Goal: Task Accomplishment & Management: Manage account settings

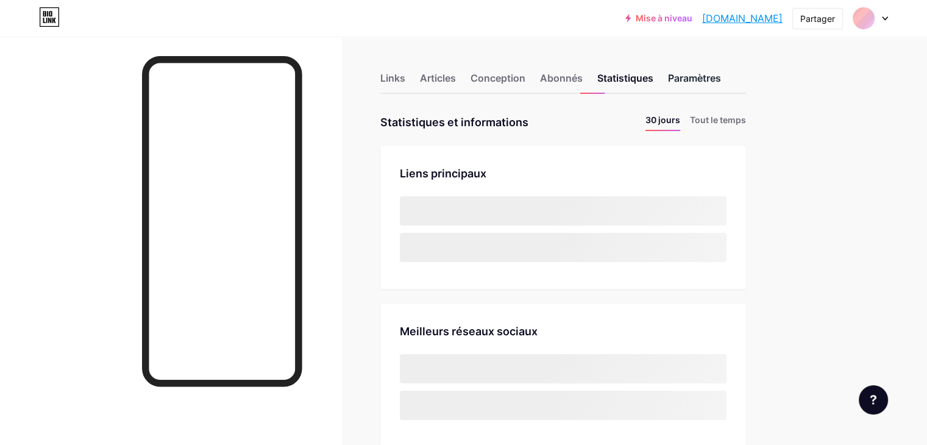
scroll to position [444, 926]
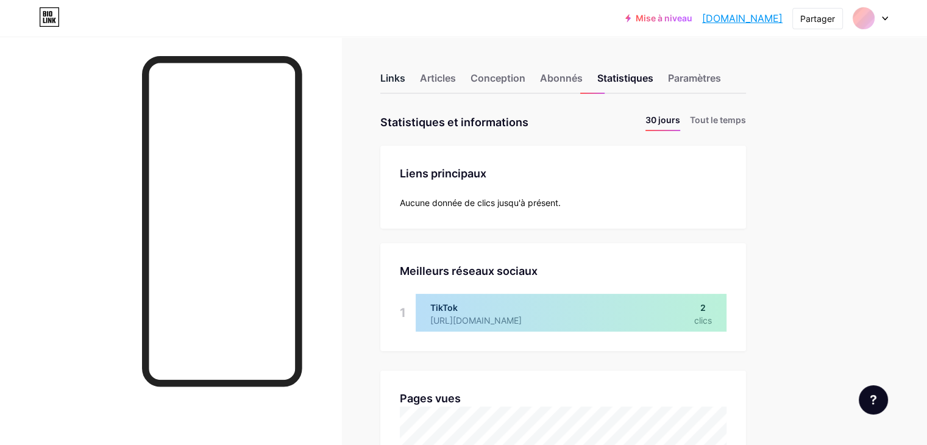
click at [405, 80] on font "Links" at bounding box center [392, 78] width 25 height 12
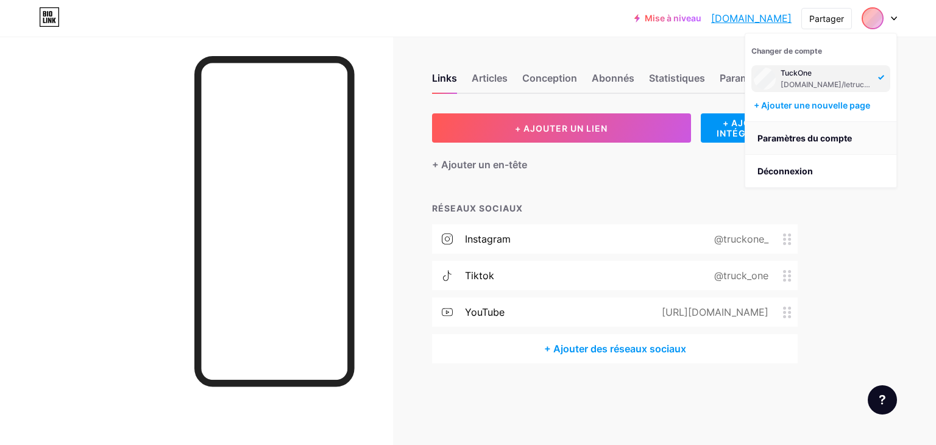
click at [774, 140] on font "Paramètres du compte" at bounding box center [804, 138] width 94 height 10
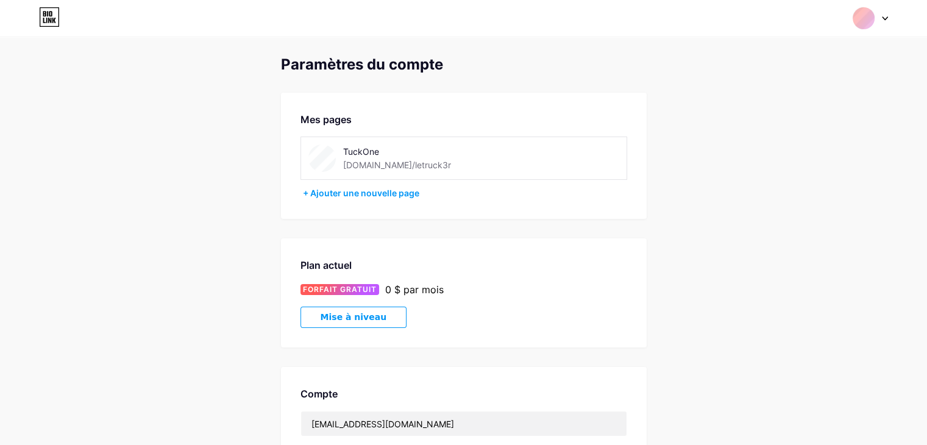
click at [389, 164] on font "bio.link/letruck3r" at bounding box center [397, 165] width 108 height 10
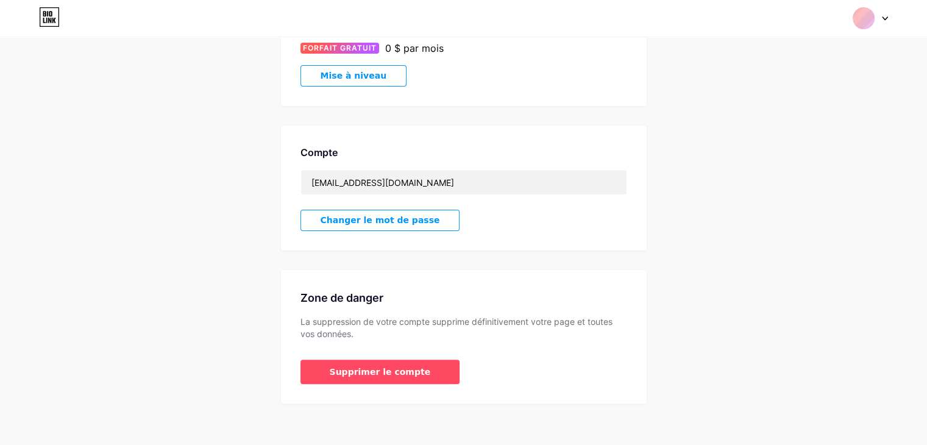
scroll to position [248, 0]
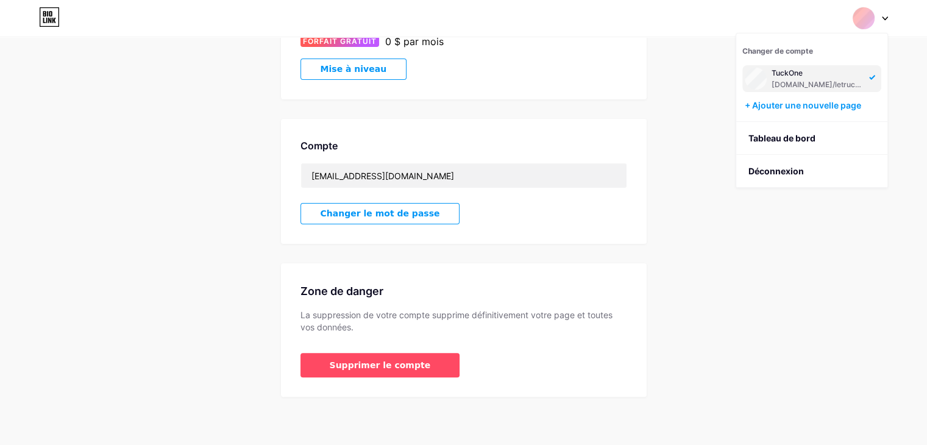
click at [792, 72] on font "TuckOne" at bounding box center [786, 72] width 31 height 9
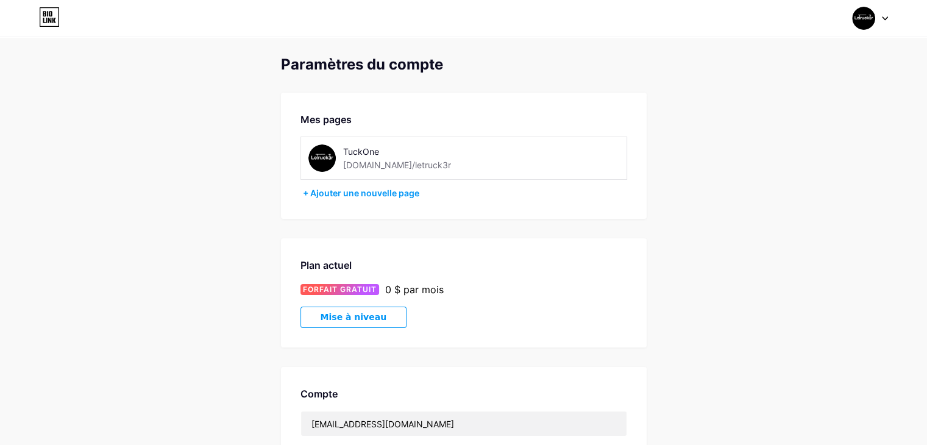
click at [873, 27] on span at bounding box center [863, 18] width 23 height 23
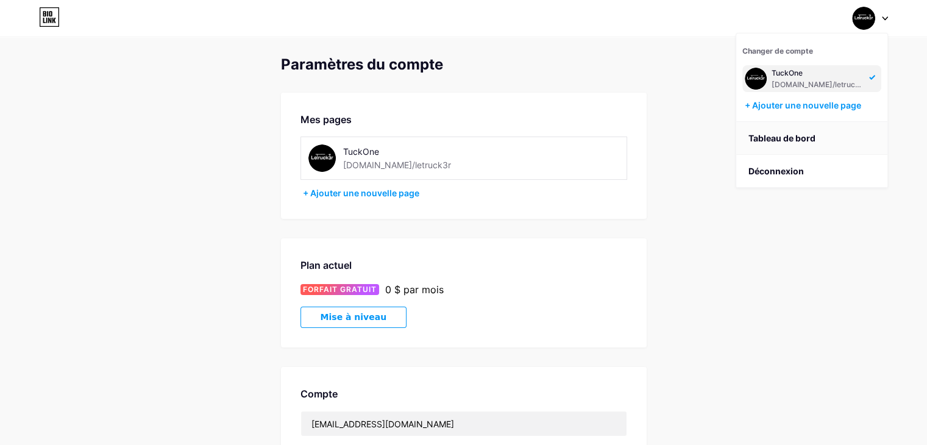
click at [790, 133] on font "Tableau de bord" at bounding box center [781, 138] width 67 height 10
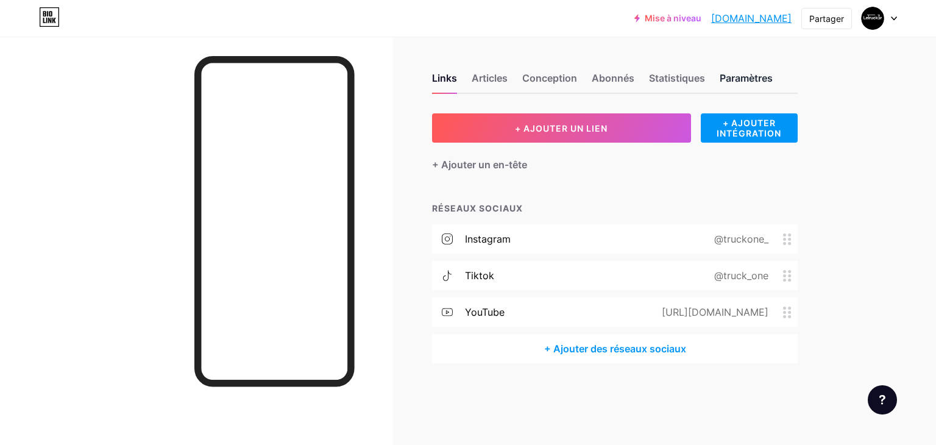
click at [745, 76] on font "Paramètres" at bounding box center [746, 78] width 53 height 12
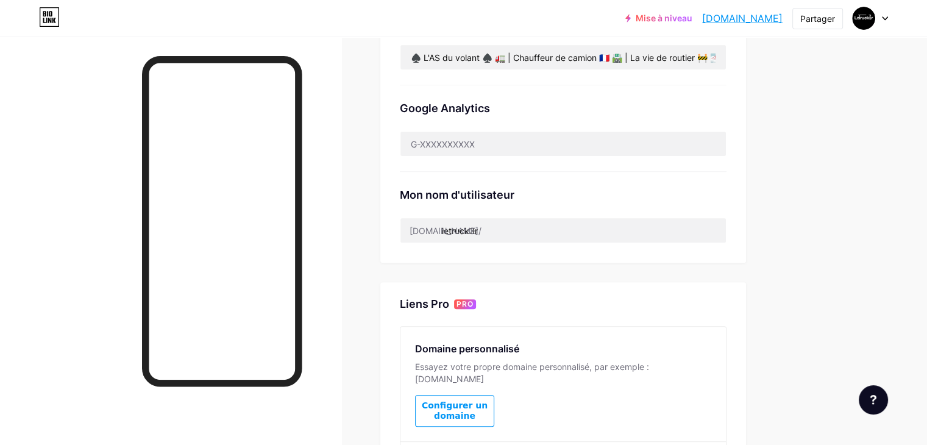
scroll to position [366, 0]
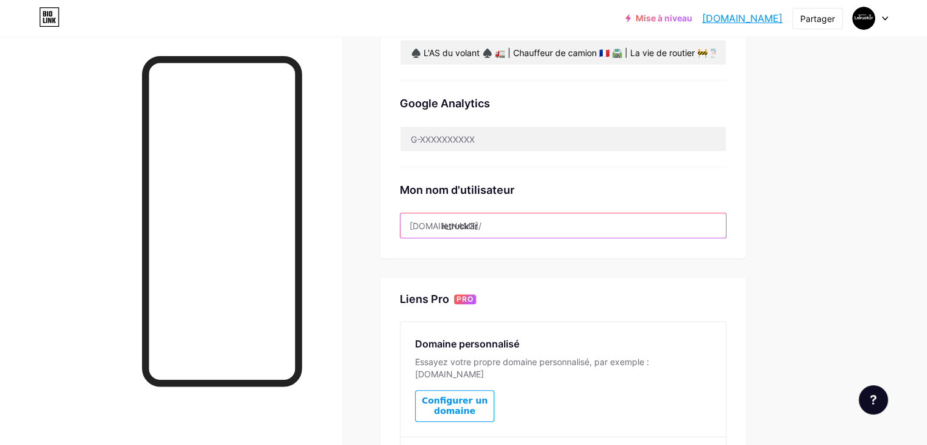
drag, startPoint x: 540, startPoint y: 222, endPoint x: 492, endPoint y: 220, distance: 47.6
click at [492, 220] on input "letruck3r" at bounding box center [562, 225] width 325 height 24
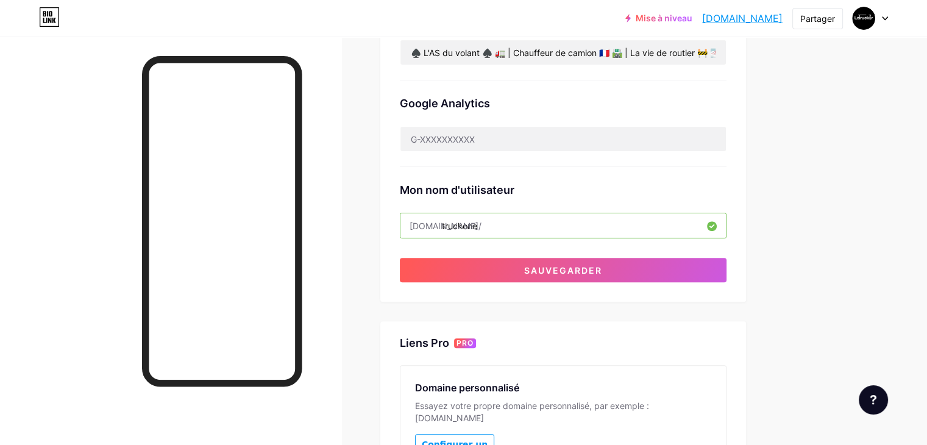
click at [514, 224] on input "truckone" at bounding box center [562, 225] width 325 height 24
click at [532, 228] on input "truckone" at bounding box center [562, 225] width 325 height 24
click at [514, 225] on input "truckone" at bounding box center [562, 225] width 325 height 24
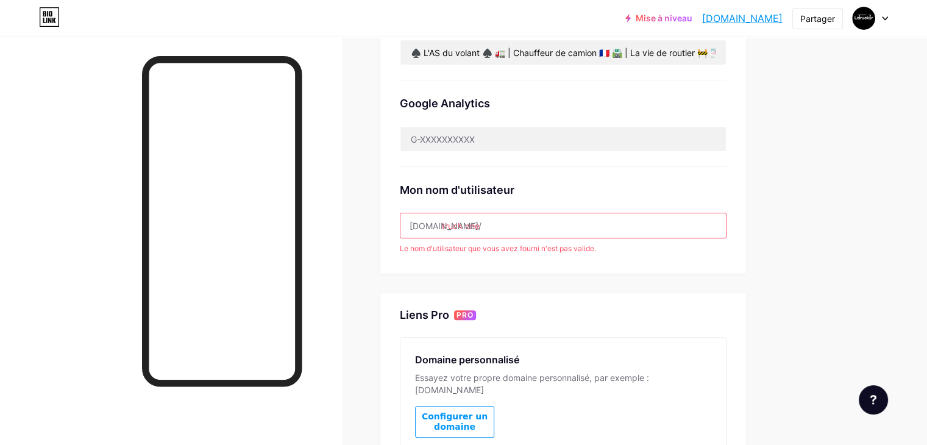
click at [515, 226] on input "truck one" at bounding box center [562, 225] width 325 height 24
drag, startPoint x: 522, startPoint y: 224, endPoint x: 529, endPoint y: 241, distance: 19.4
click at [522, 225] on input "truck one" at bounding box center [562, 225] width 325 height 24
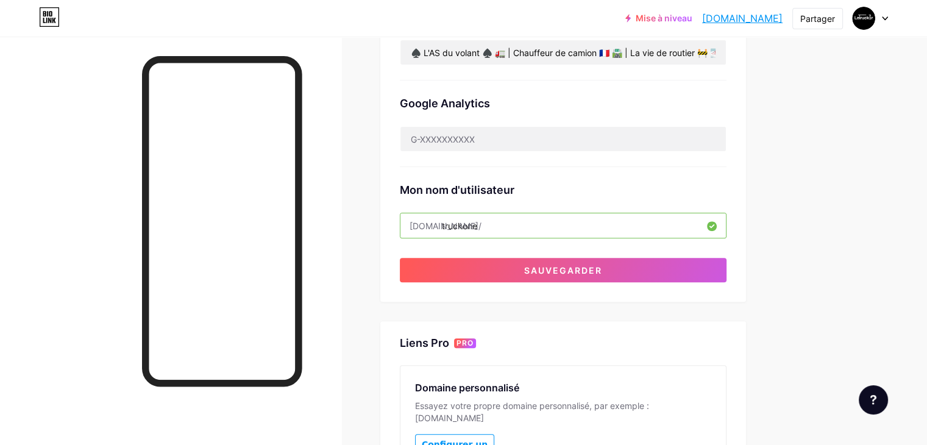
click at [538, 228] on input "truckone" at bounding box center [562, 225] width 325 height 24
type input "truckone_fr"
click at [544, 249] on div "Lien préféré Il s'agit d'un choix esthétique. Les deux liens sont utilisables. …" at bounding box center [563, 22] width 327 height 520
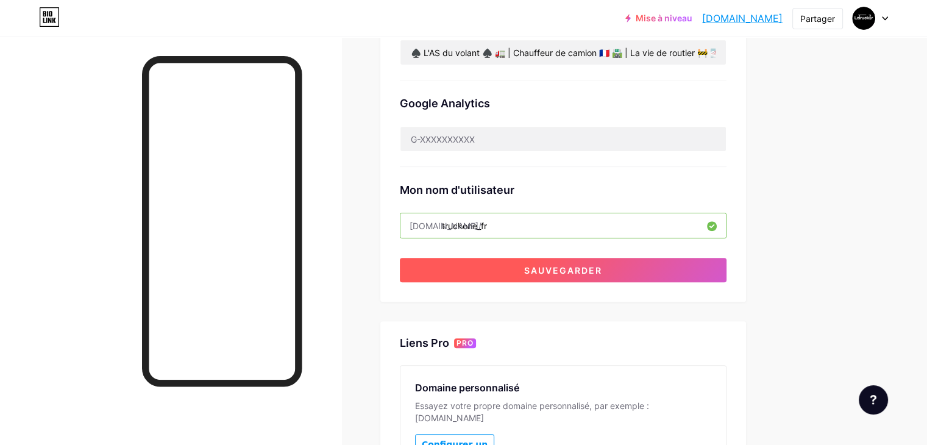
click at [534, 266] on button "Sauvegarder" at bounding box center [563, 270] width 327 height 24
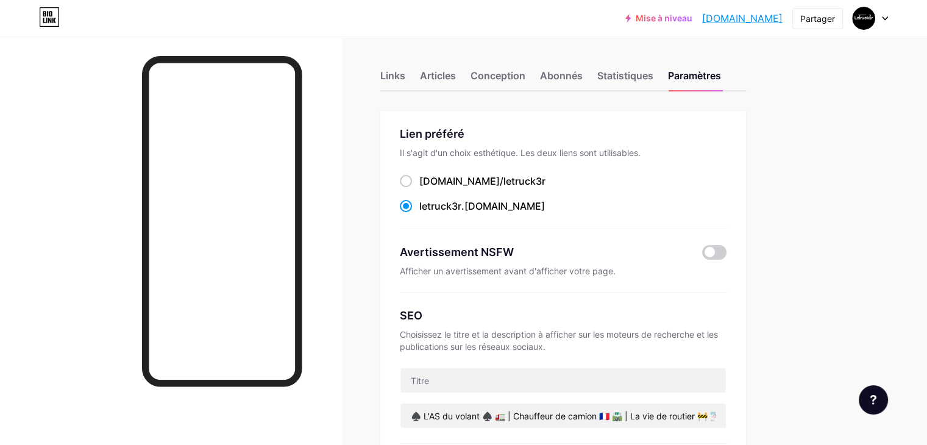
scroll to position [0, 0]
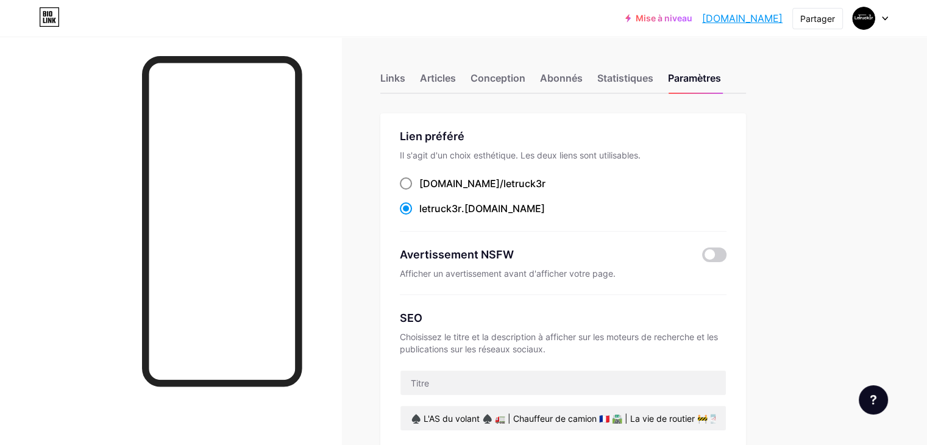
click at [522, 182] on font "bio.link/letruck3r" at bounding box center [482, 183] width 126 height 12
click at [427, 191] on input "bio.link/letruck3r ​" at bounding box center [423, 195] width 8 height 8
radio input "true"
click at [497, 215] on div "letruck3r .bio.link" at bounding box center [482, 208] width 126 height 15
click at [427, 216] on input "letruck3r .bio.link" at bounding box center [423, 220] width 8 height 8
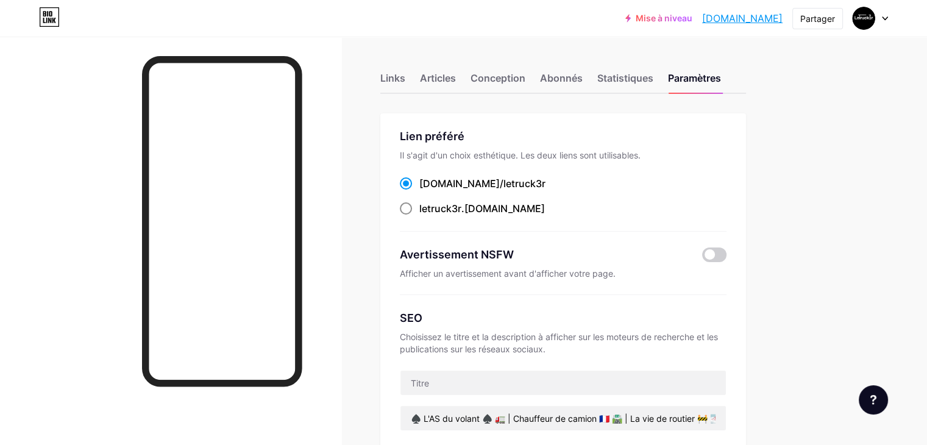
radio input "true"
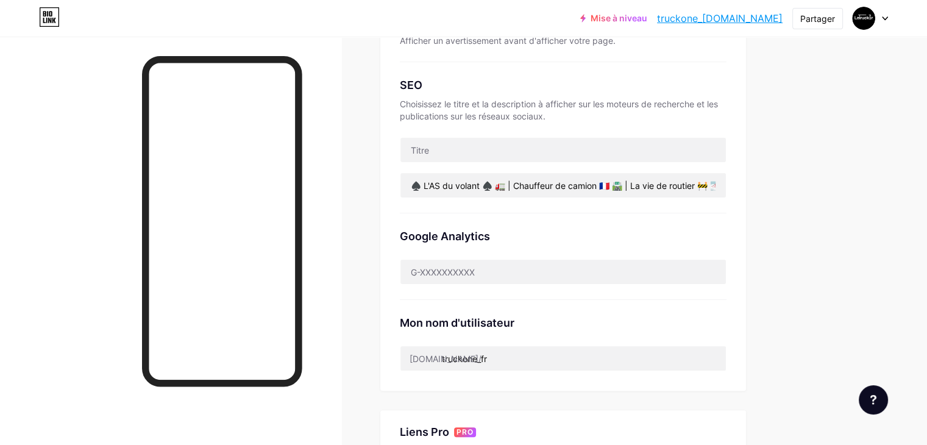
scroll to position [234, 0]
click at [547, 354] on input "truckone_fr" at bounding box center [562, 357] width 325 height 24
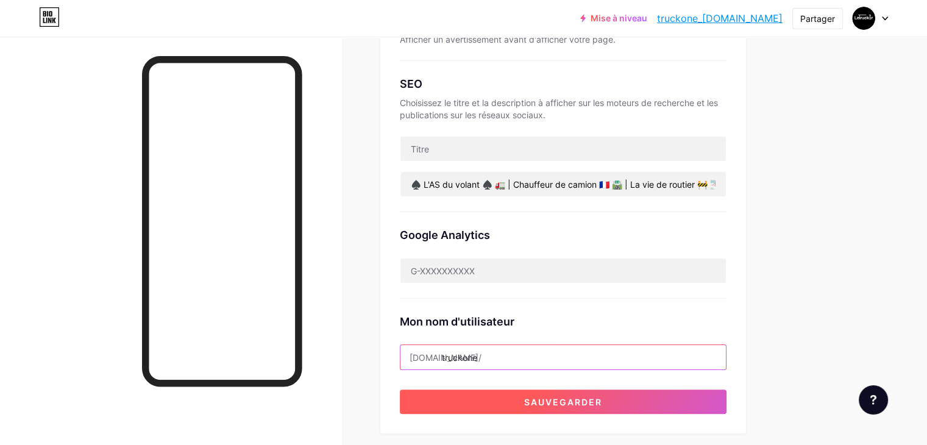
type input "truckone"
click at [559, 406] on button "Sauvegarder" at bounding box center [563, 401] width 327 height 24
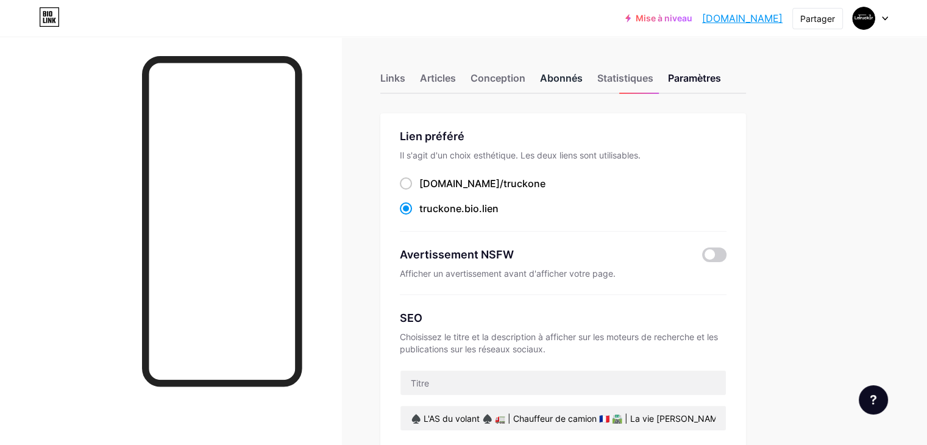
click at [583, 81] on font "Abonnés" at bounding box center [561, 78] width 43 height 12
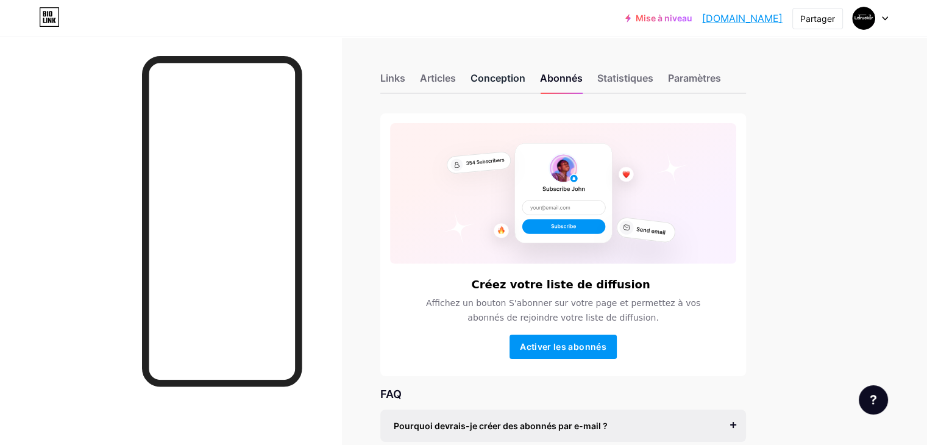
click at [525, 79] on font "Conception" at bounding box center [497, 78] width 55 height 12
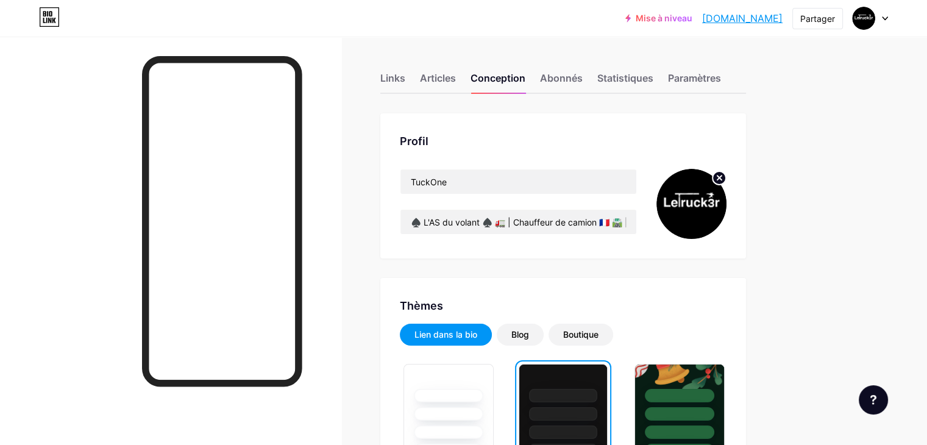
click at [726, 208] on img at bounding box center [691, 204] width 70 height 70
click at [726, 199] on img at bounding box center [691, 204] width 70 height 70
click at [721, 178] on icon at bounding box center [719, 177] width 4 height 4
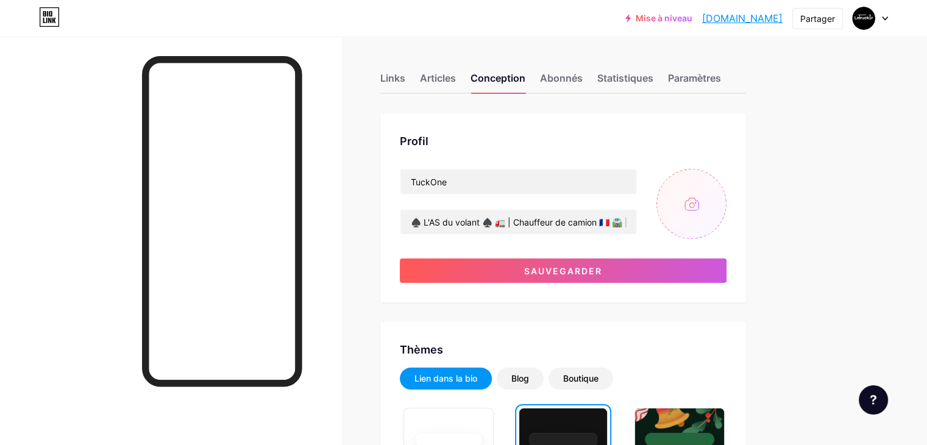
click at [726, 211] on input "file" at bounding box center [691, 204] width 70 height 70
type input "C:\fakepath\558885872_24540897035595856_4651301371842992056_n.jpg"
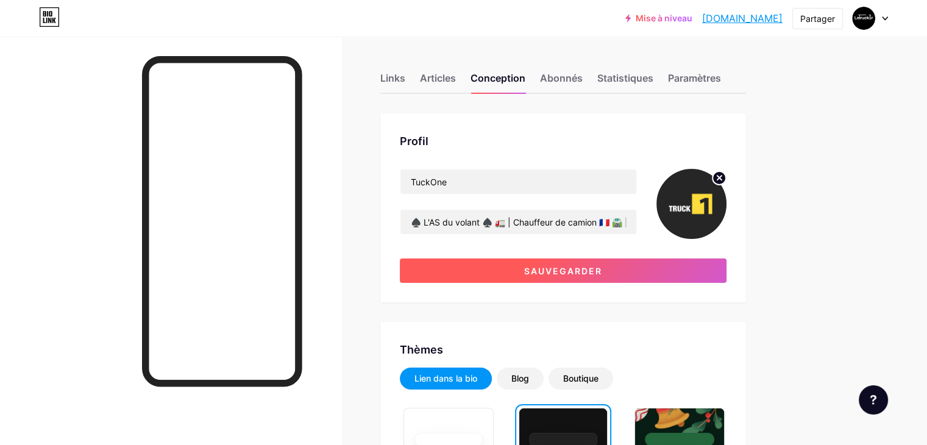
click at [667, 273] on button "Sauvegarder" at bounding box center [563, 270] width 327 height 24
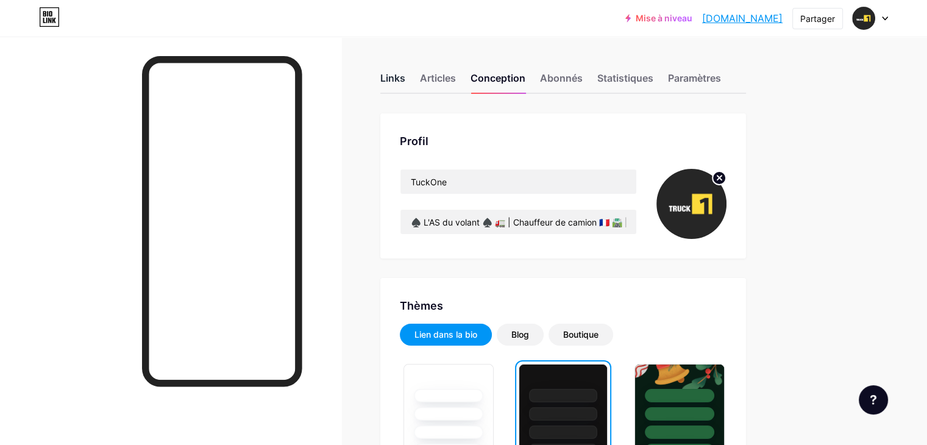
click at [405, 74] on font "Links" at bounding box center [392, 78] width 25 height 12
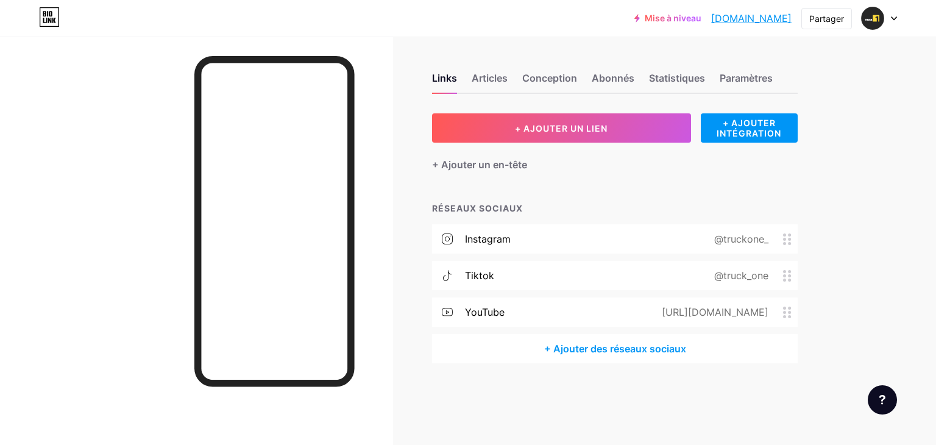
click at [732, 308] on font "https://www.youtube.com/@truck_one" at bounding box center [715, 312] width 107 height 12
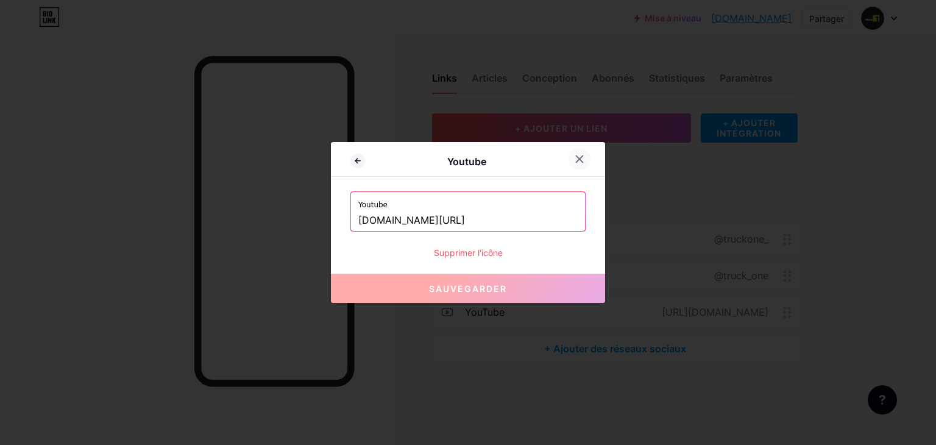
click at [582, 161] on icon at bounding box center [579, 159] width 7 height 7
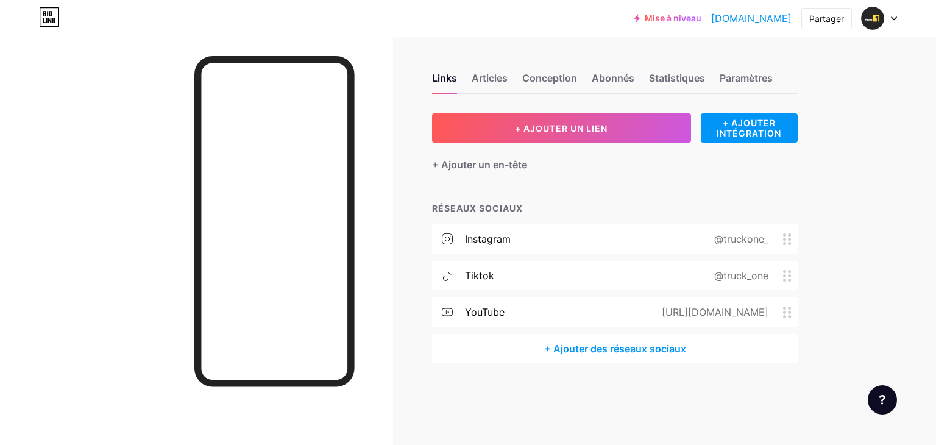
click at [501, 272] on div "tiktok @truck_one" at bounding box center [615, 275] width 366 height 29
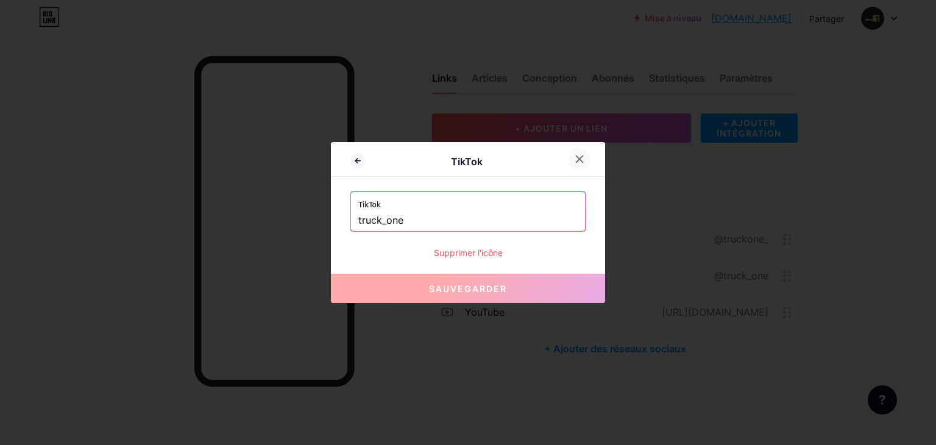
click at [576, 157] on icon at bounding box center [580, 159] width 10 height 10
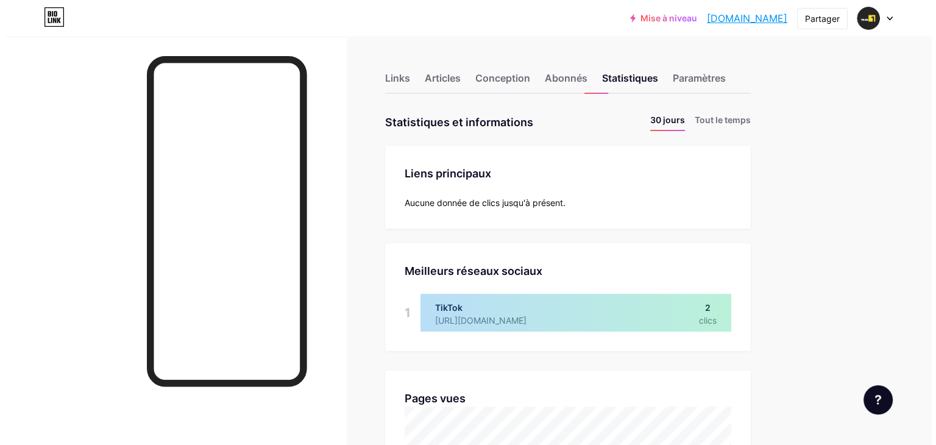
scroll to position [444, 926]
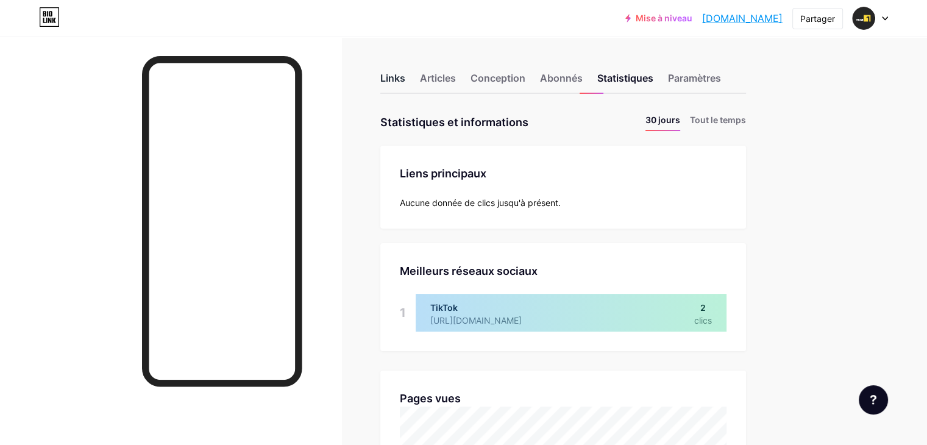
click at [405, 76] on font "Links" at bounding box center [392, 78] width 25 height 12
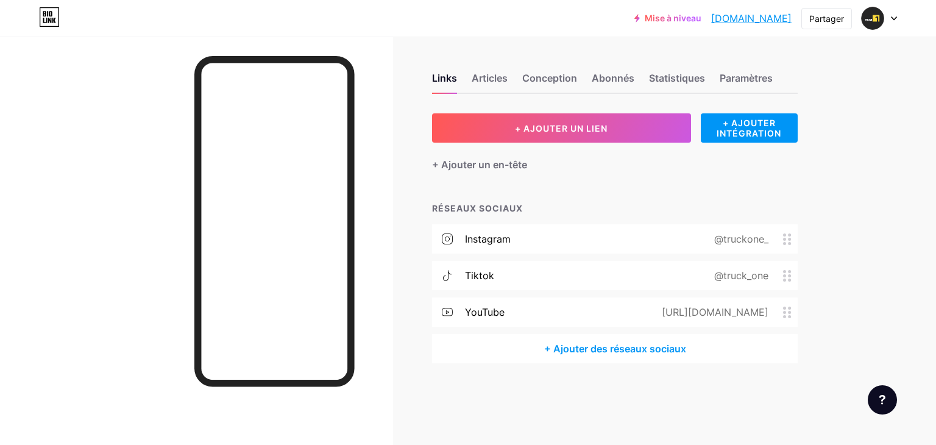
click at [740, 310] on font "[URL][DOMAIN_NAME]" at bounding box center [715, 312] width 107 height 12
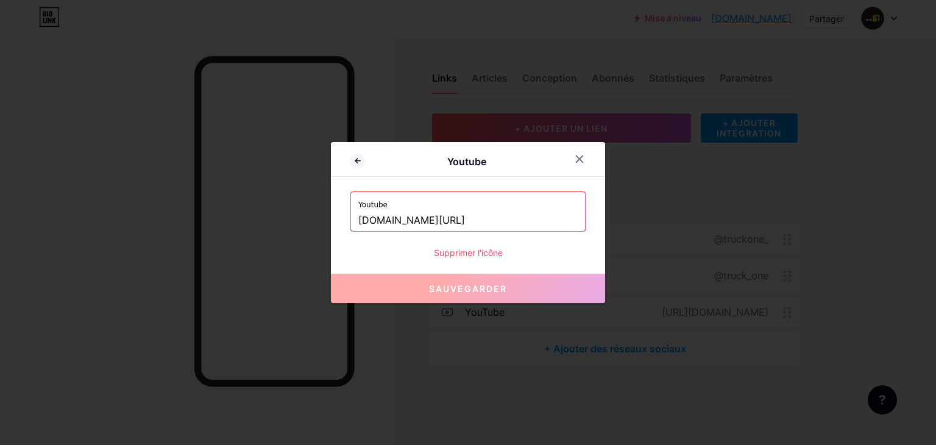
click at [484, 224] on input "www.youtube.com/@truck_one" at bounding box center [467, 220] width 219 height 21
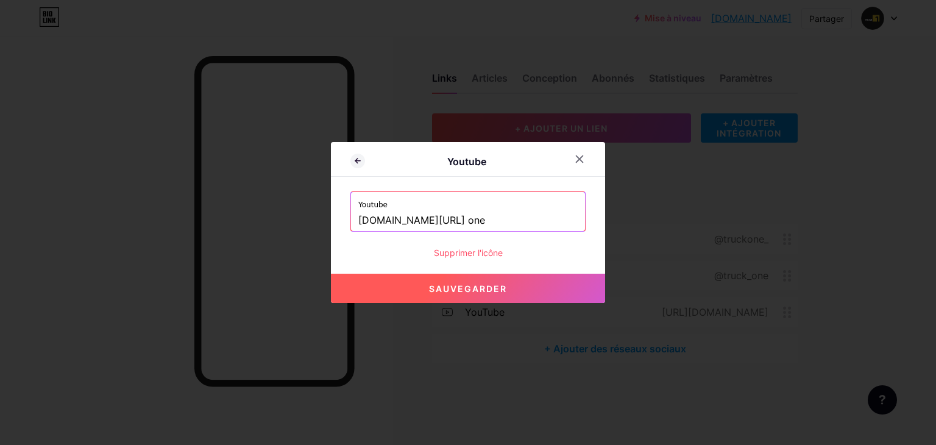
click at [481, 277] on button "Sauvegarder" at bounding box center [468, 288] width 274 height 29
type input "https://www.youtube.com/@truck one"
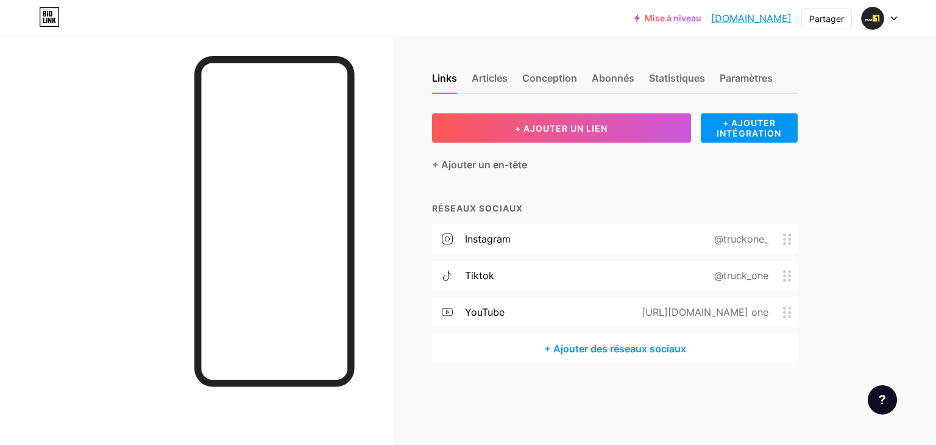
click at [512, 312] on div "YouTube https://www.youtube.com/@truck one" at bounding box center [615, 311] width 366 height 29
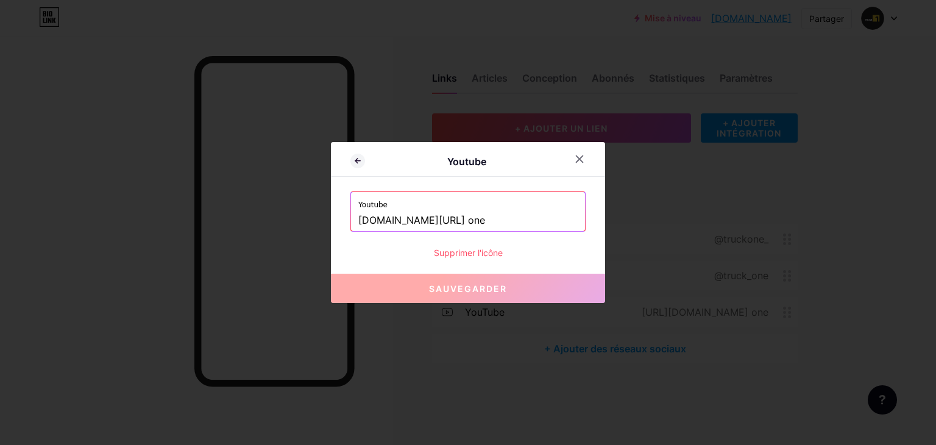
drag, startPoint x: 519, startPoint y: 220, endPoint x: 456, endPoint y: 214, distance: 63.6
click at [456, 214] on input "www.youtube.com/@truck one" at bounding box center [467, 220] width 219 height 21
paste input "Truckone_fr"
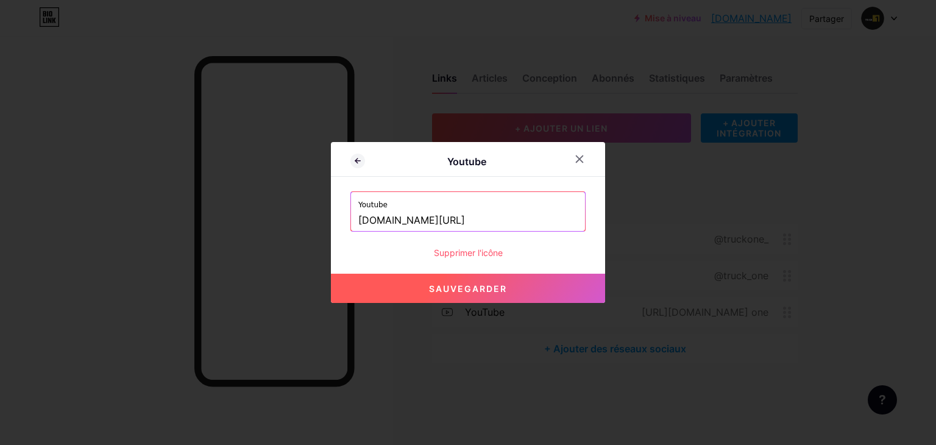
click at [472, 286] on font "Sauvegarder" at bounding box center [468, 288] width 78 height 10
type input "[URL][DOMAIN_NAME]"
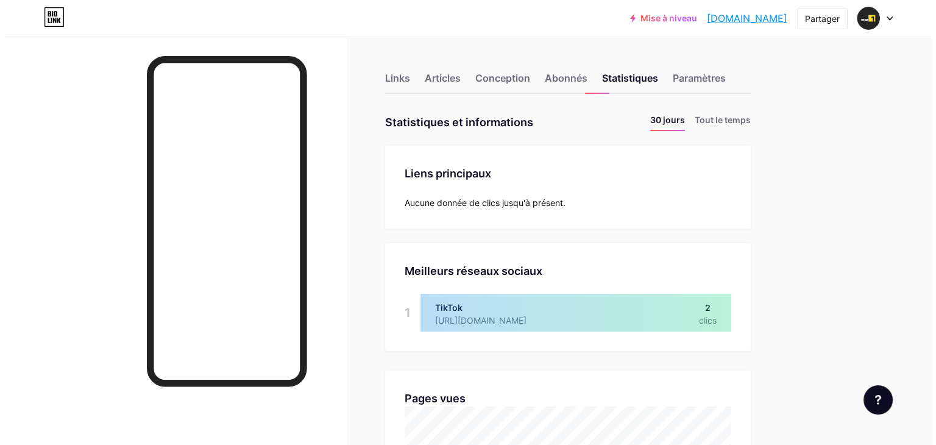
scroll to position [444, 926]
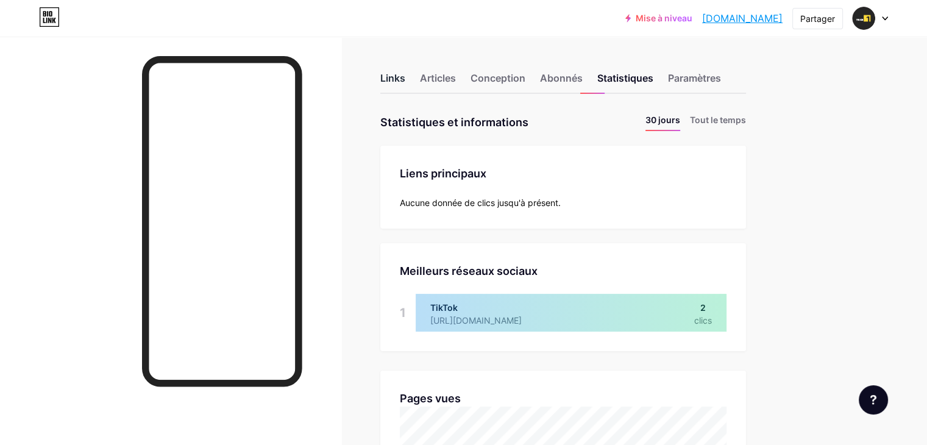
click at [405, 76] on font "Links" at bounding box center [392, 78] width 25 height 12
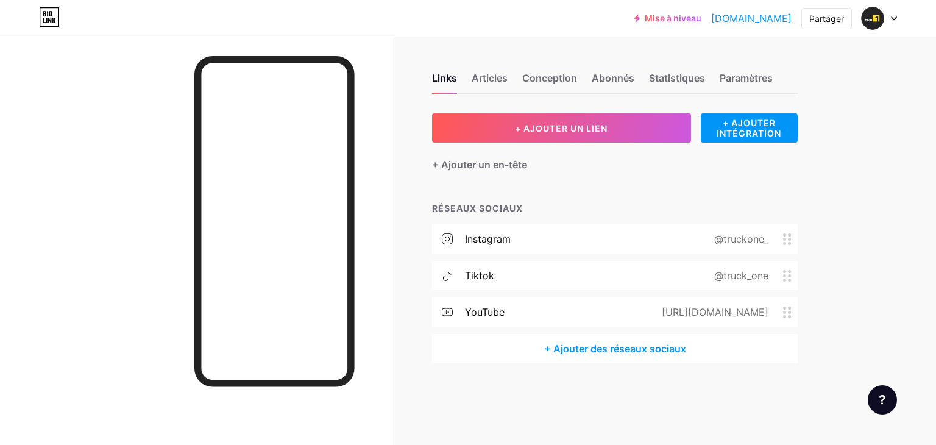
click at [760, 239] on font "@truckone_" at bounding box center [741, 239] width 54 height 12
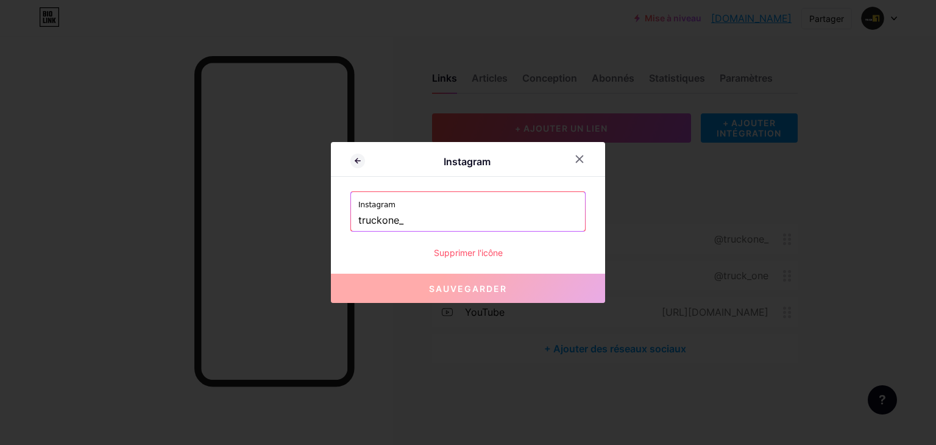
click at [415, 230] on input "truckone_" at bounding box center [467, 220] width 219 height 21
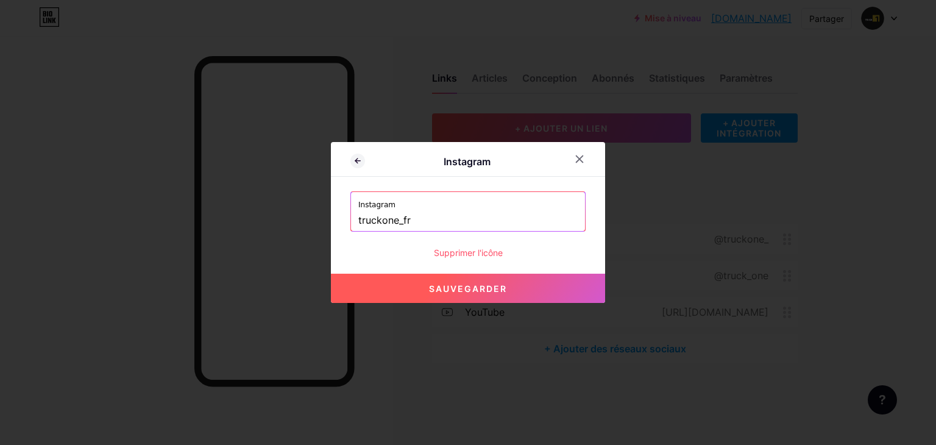
click at [445, 286] on font "Sauvegarder" at bounding box center [468, 288] width 78 height 10
type input "[URL][DOMAIN_NAME]"
